Goal: Task Accomplishment & Management: Use online tool/utility

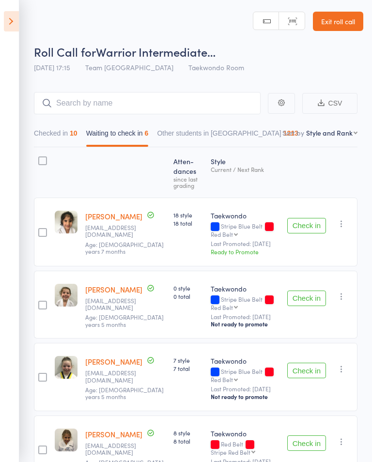
select select "10"
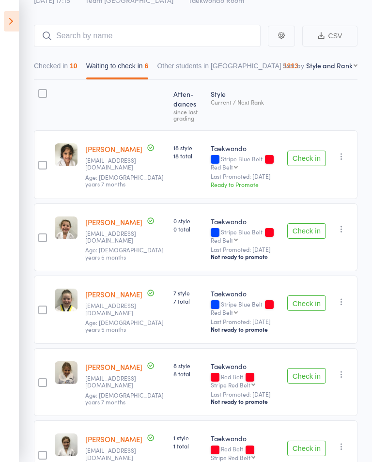
scroll to position [59, 0]
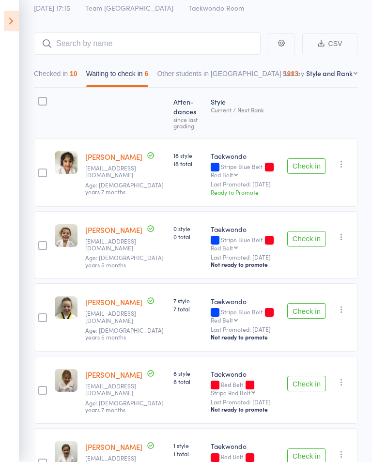
click at [5, 25] on icon at bounding box center [11, 21] width 15 height 20
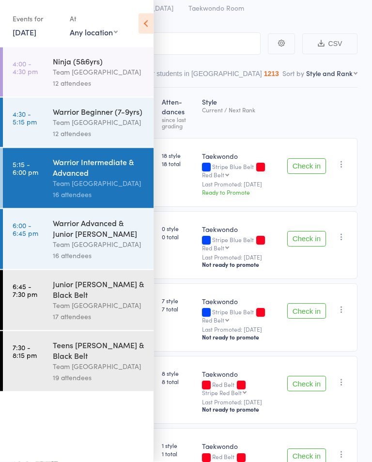
scroll to position [60, 0]
click at [85, 228] on div "Warrior Advanced & Junior [PERSON_NAME]" at bounding box center [99, 227] width 92 height 21
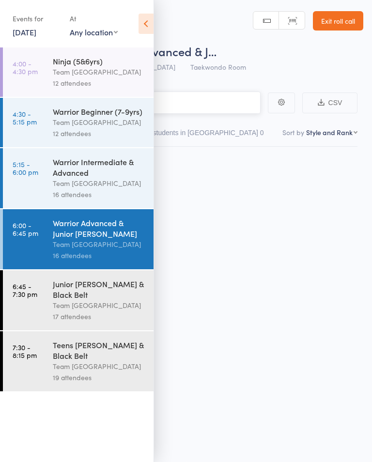
scroll to position [0, 0]
click at [148, 26] on icon at bounding box center [145, 24] width 15 height 20
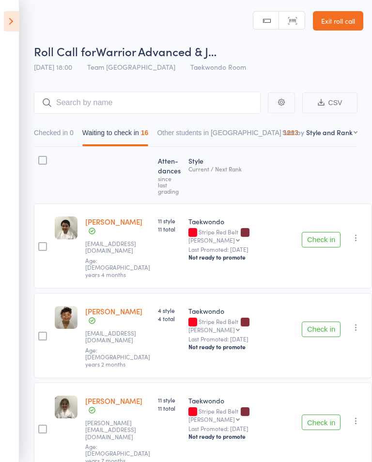
click at [308, 321] on button "Check in" at bounding box center [321, 328] width 39 height 15
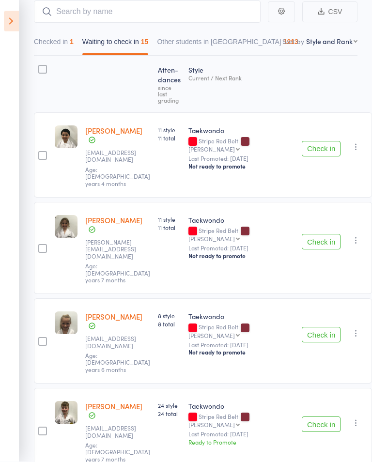
scroll to position [92, 0]
click at [316, 234] on button "Check in" at bounding box center [321, 241] width 39 height 15
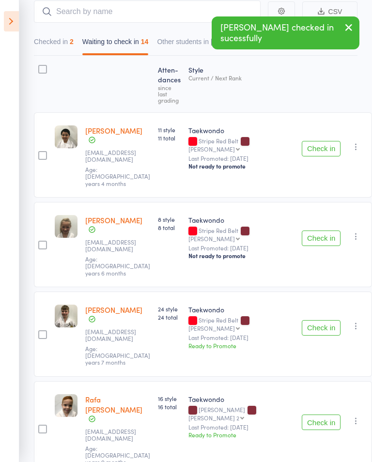
click at [311, 320] on button "Check in" at bounding box center [321, 327] width 39 height 15
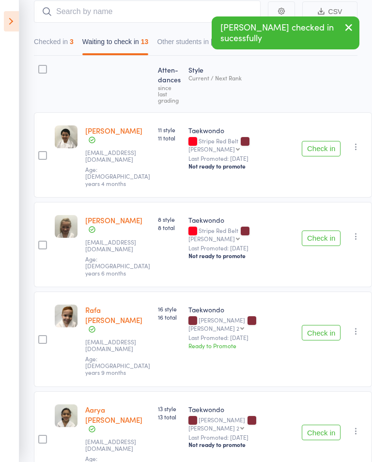
click at [308, 230] on button "Check in" at bounding box center [321, 237] width 39 height 15
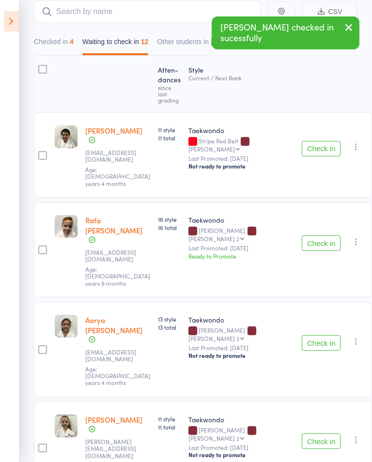
click at [305, 235] on button "Check in" at bounding box center [321, 242] width 39 height 15
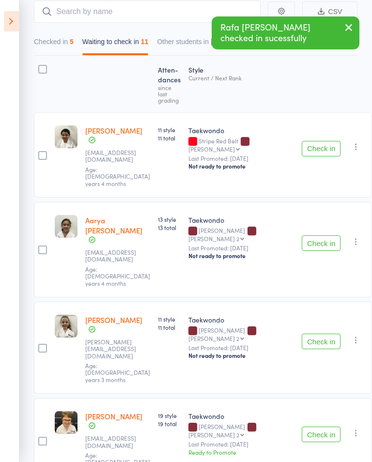
click at [313, 334] on button "Check in" at bounding box center [321, 341] width 39 height 15
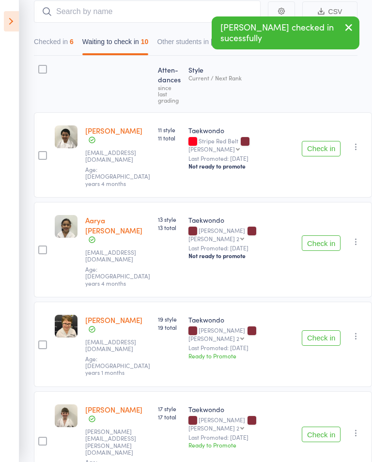
click at [304, 330] on button "Check in" at bounding box center [321, 337] width 39 height 15
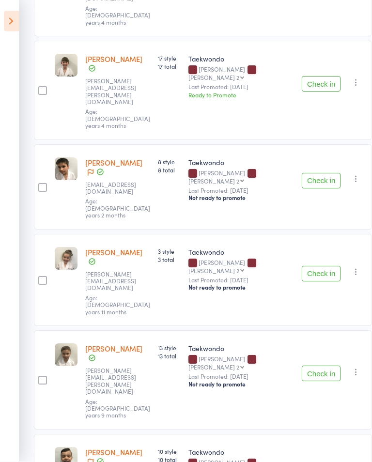
scroll to position [414, 0]
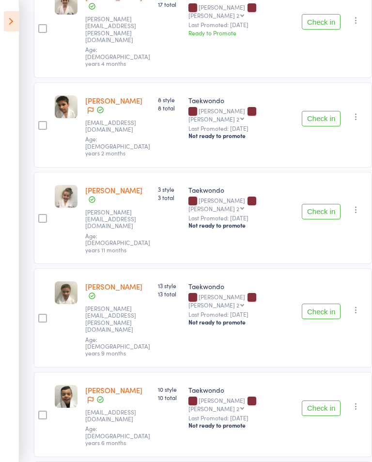
click at [311, 304] on button "Check in" at bounding box center [321, 311] width 39 height 15
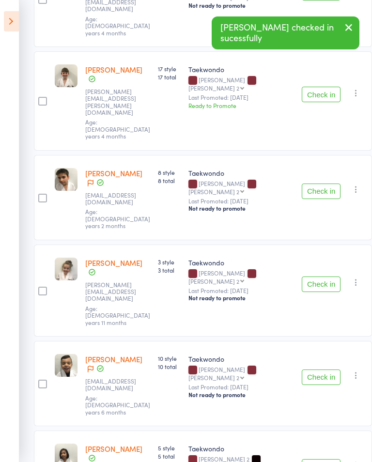
click at [318, 369] on button "Check in" at bounding box center [321, 376] width 39 height 15
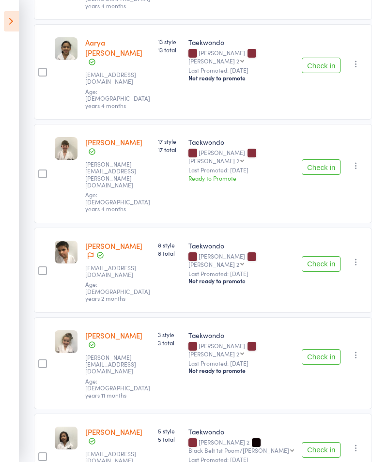
click at [311, 442] on button "Check in" at bounding box center [321, 449] width 39 height 15
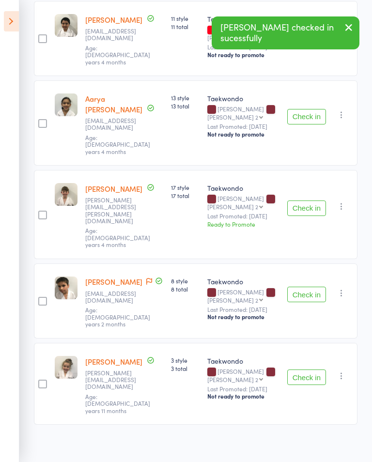
scroll to position [137, 0]
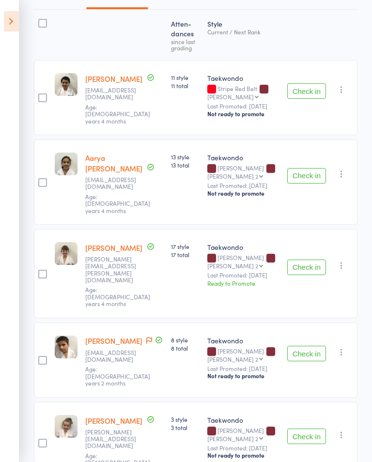
click at [304, 172] on button "Check in" at bounding box center [306, 175] width 39 height 15
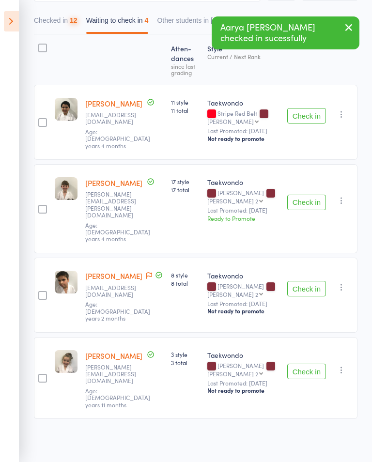
scroll to position [51, 0]
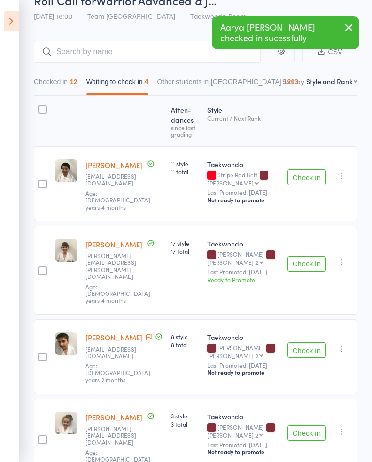
click at [313, 256] on button "Check in" at bounding box center [306, 263] width 39 height 15
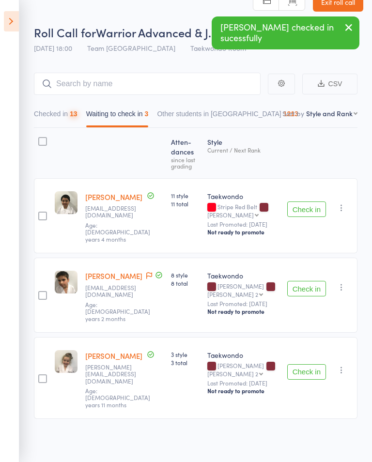
scroll to position [0, 0]
